Goal: Task Accomplishment & Management: Manage account settings

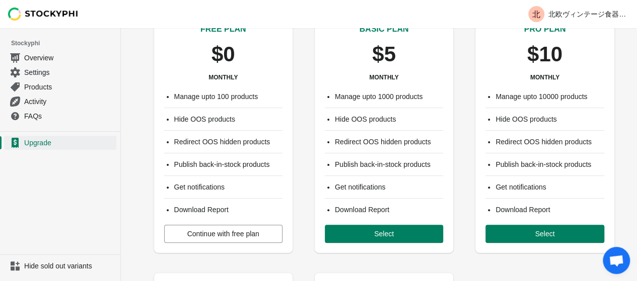
scroll to position [57, 0]
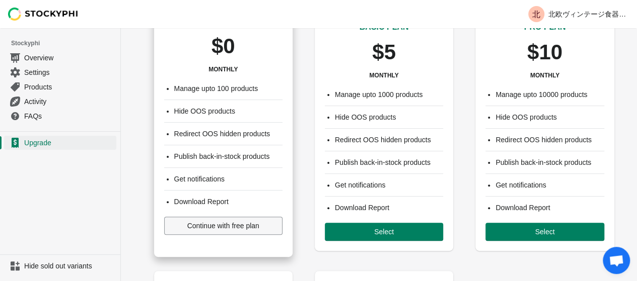
click at [242, 223] on span "Continue with free plan" at bounding box center [223, 226] width 72 height 8
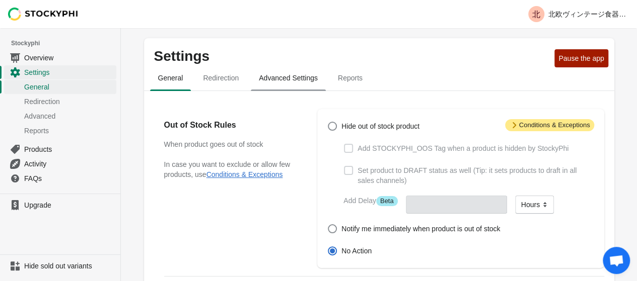
click at [273, 78] on span "Advanced Settings" at bounding box center [288, 78] width 75 height 18
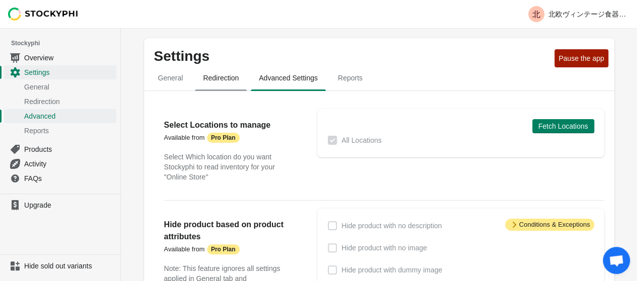
click at [206, 70] on span "Redirection" at bounding box center [221, 78] width 52 height 18
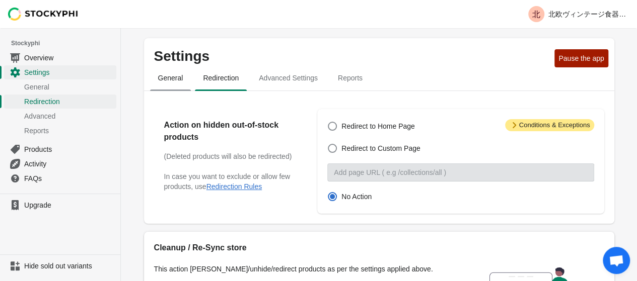
click at [168, 79] on span "General" at bounding box center [170, 78] width 41 height 18
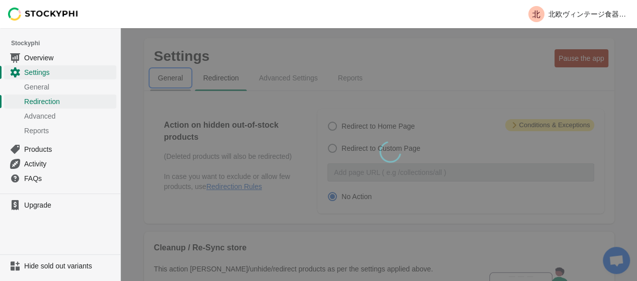
select select "hours"
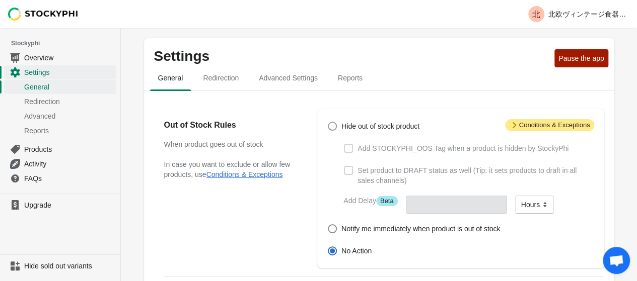
click at [332, 126] on span at bounding box center [332, 126] width 9 height 9
click at [328, 122] on input "Hide out of stock product" at bounding box center [328, 122] width 1 height 1
radio input "true"
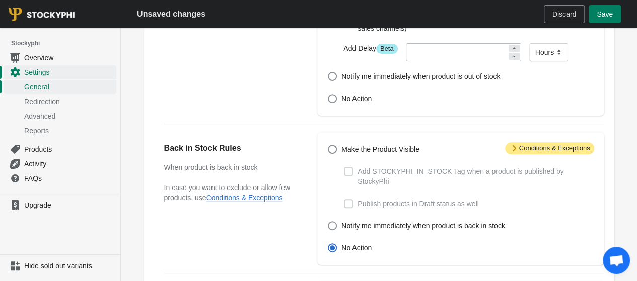
scroll to position [156, 0]
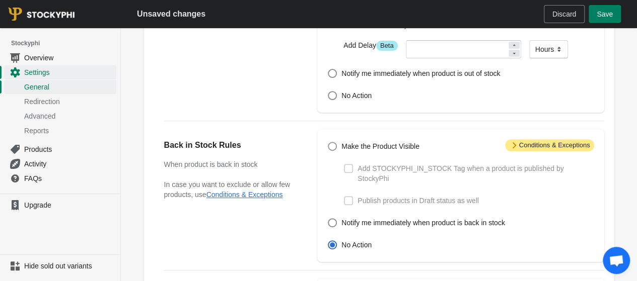
click at [334, 147] on span at bounding box center [332, 146] width 9 height 9
click at [328, 142] on input "Make the Product Visible" at bounding box center [328, 142] width 1 height 1
radio input "true"
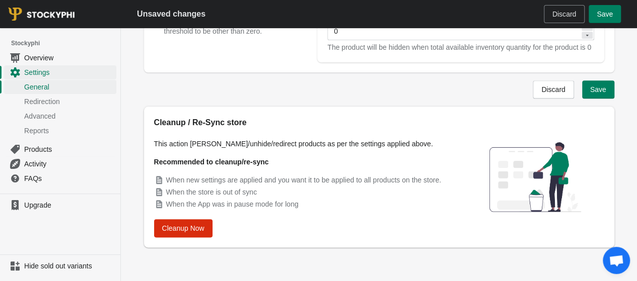
scroll to position [0, 0]
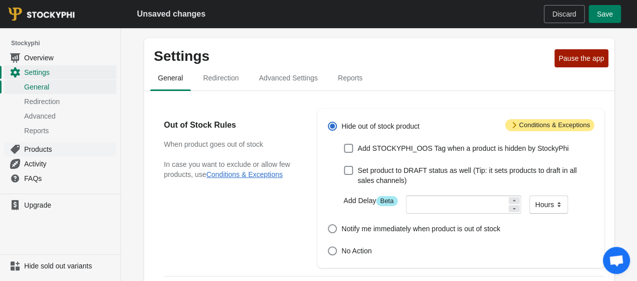
click at [50, 146] on span "Products" at bounding box center [69, 149] width 90 height 10
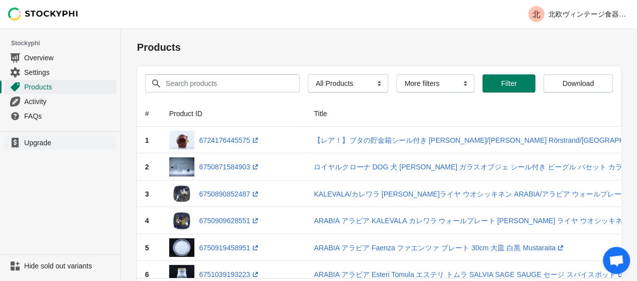
click at [42, 146] on span "Upgrade" at bounding box center [69, 143] width 90 height 10
